Goal: Information Seeking & Learning: Learn about a topic

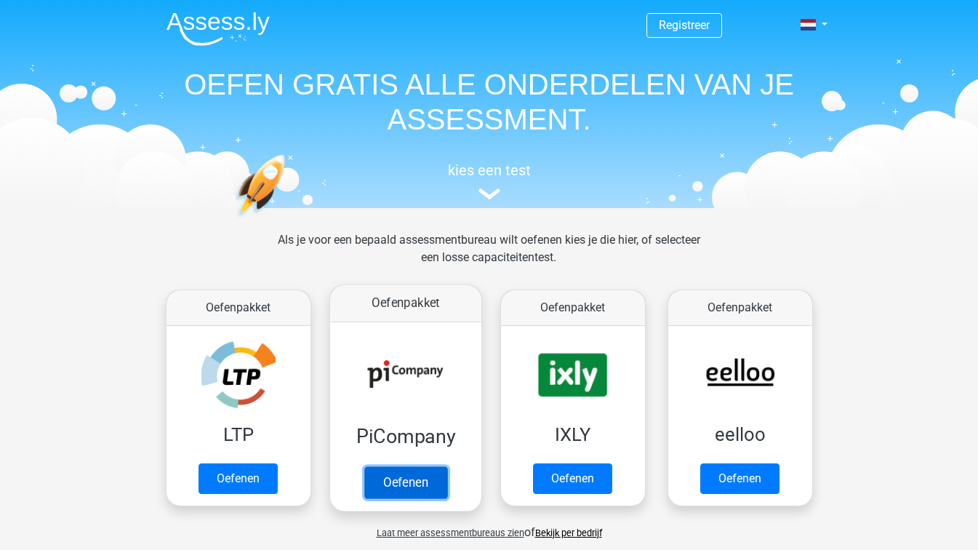
click at [386, 479] on link "Oefenen" at bounding box center [404, 482] width 83 height 32
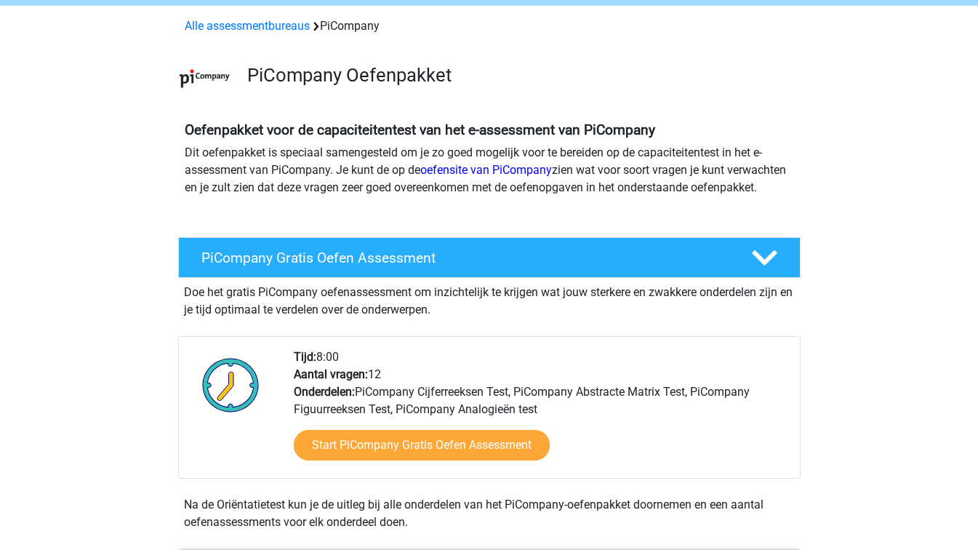
scroll to position [73, 0]
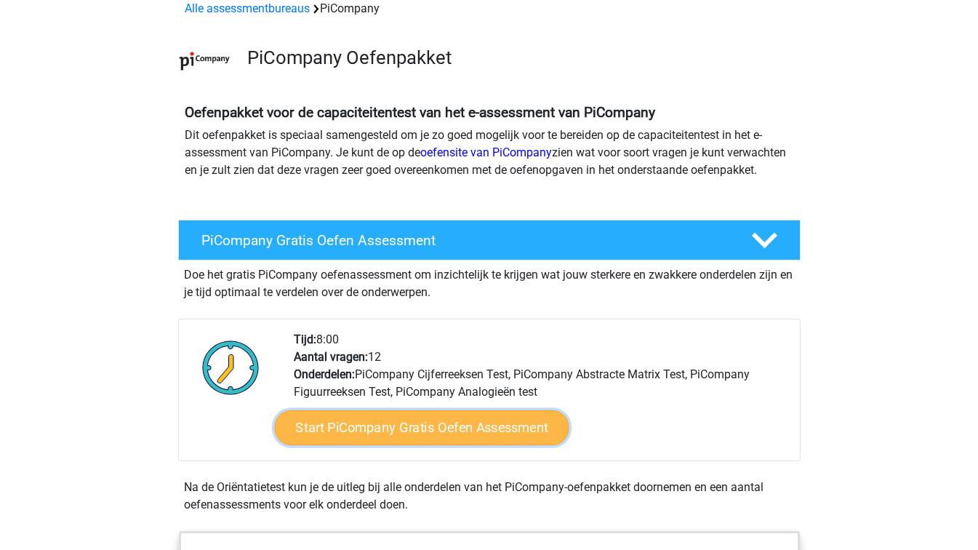
click at [439, 441] on link "Start PiCompany Gratis Oefen Assessment" at bounding box center [421, 427] width 294 height 35
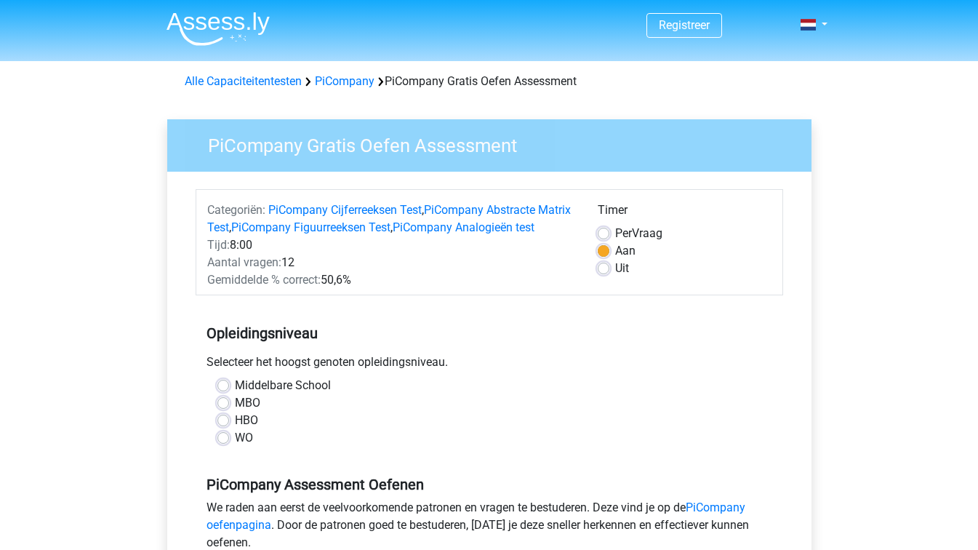
click at [615, 268] on label "Uit" at bounding box center [622, 268] width 14 height 17
click at [605, 268] on input "Uit" at bounding box center [604, 267] width 12 height 15
radio input "true"
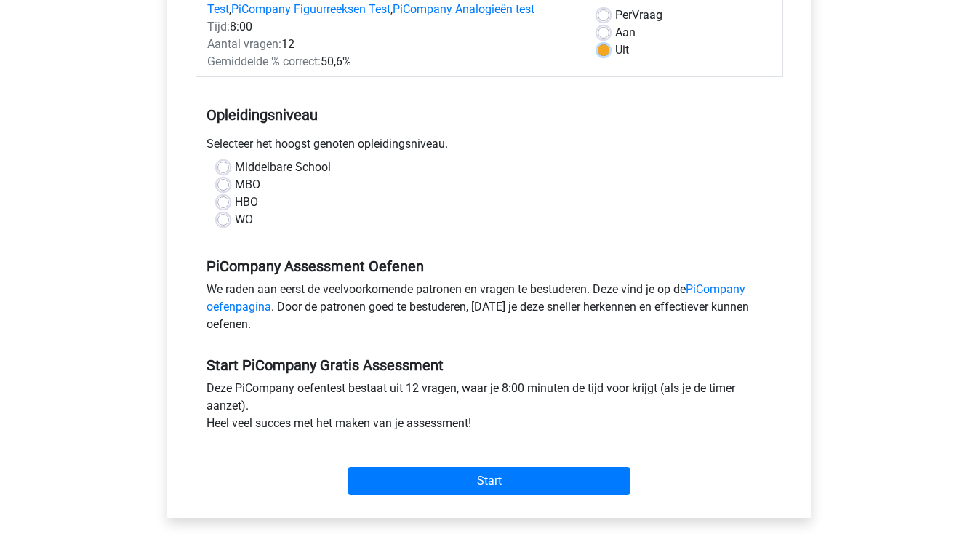
scroll to position [145, 0]
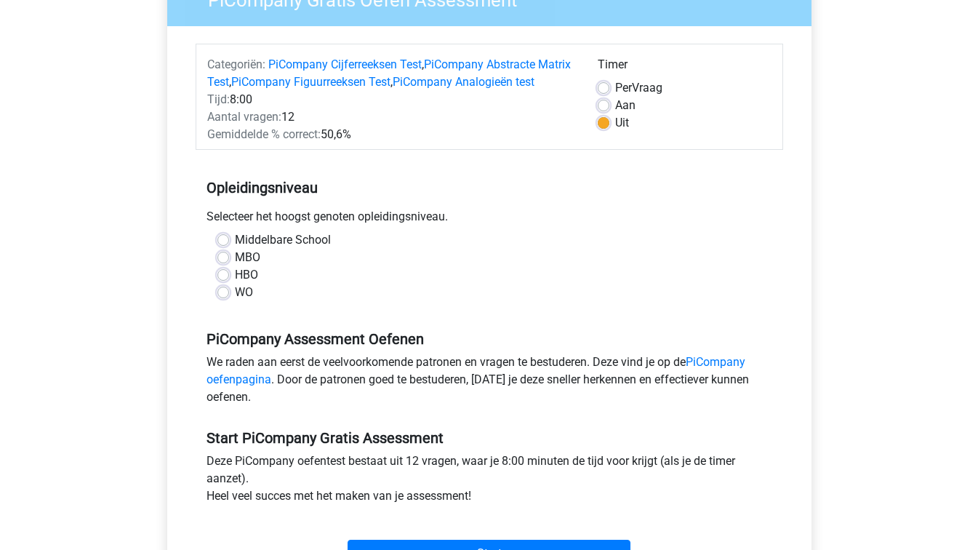
click at [235, 284] on label "HBO" at bounding box center [246, 274] width 23 height 17
click at [226, 281] on input "HBO" at bounding box center [223, 273] width 12 height 15
radio input "true"
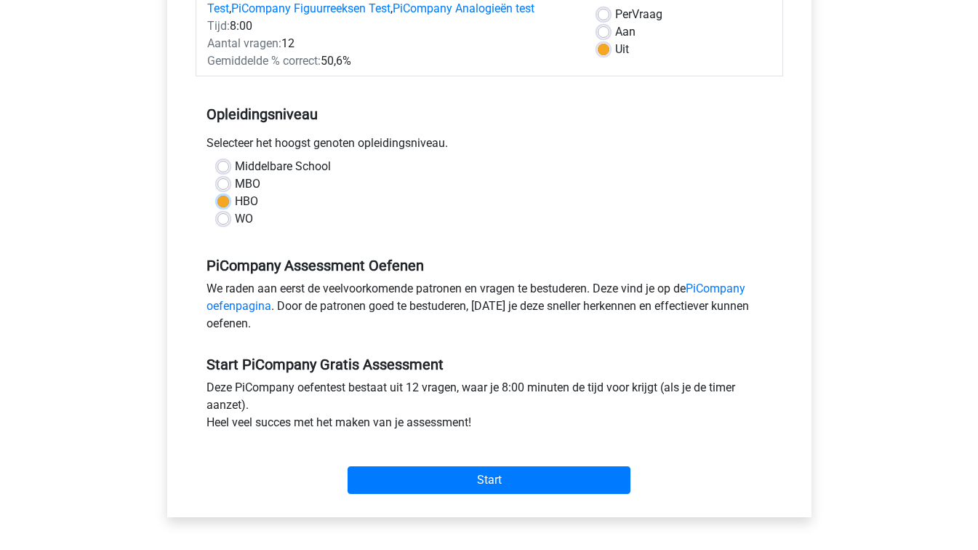
scroll to position [436, 0]
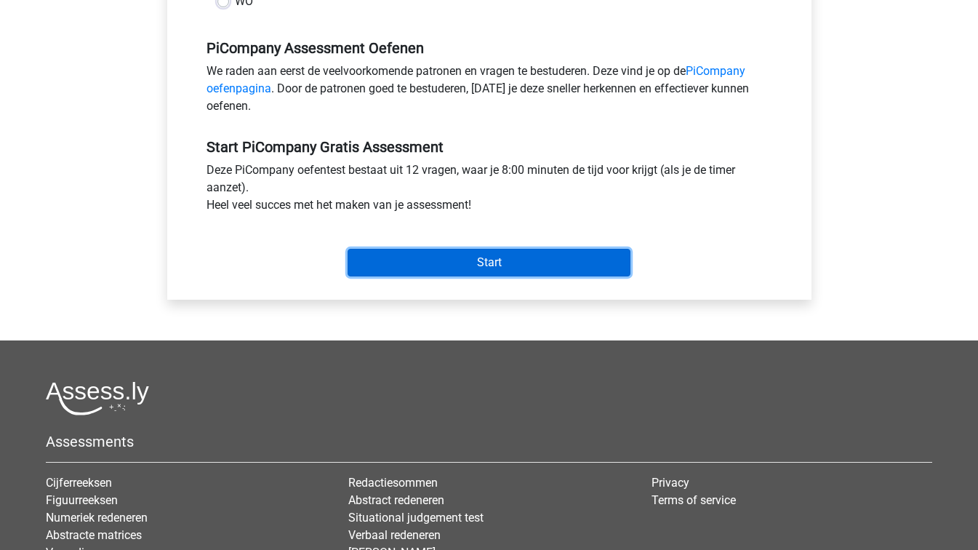
click at [473, 276] on input "Start" at bounding box center [488, 263] width 283 height 28
